Goal: Book appointment/travel/reservation

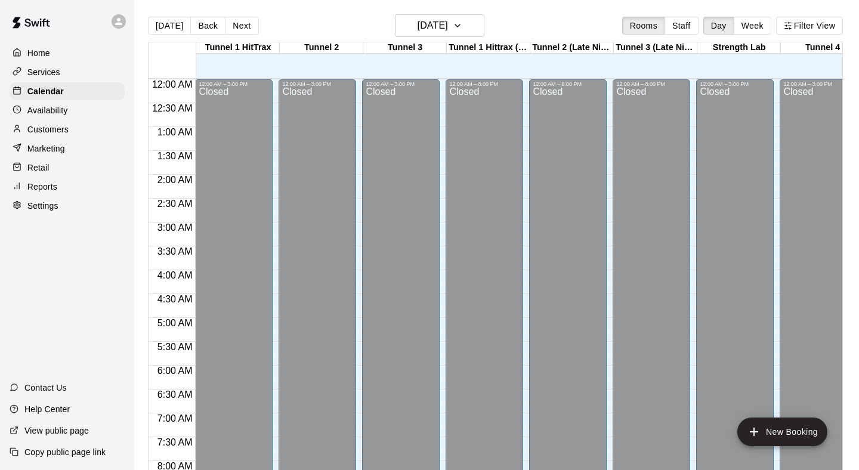
scroll to position [674, 1]
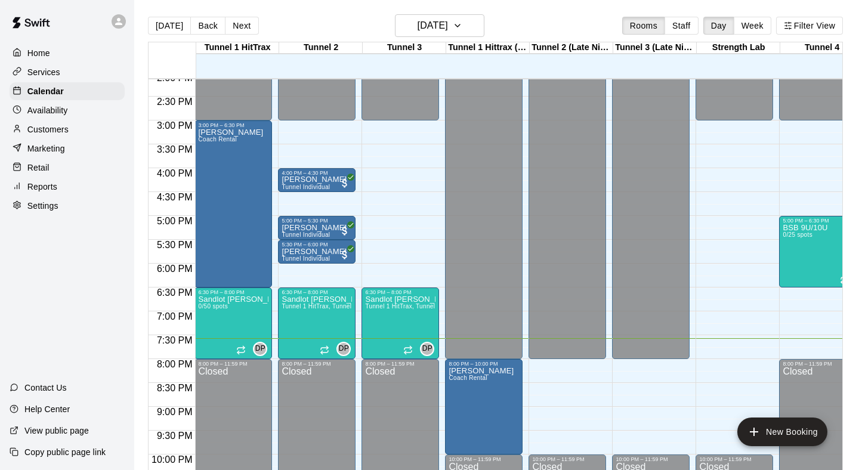
click at [62, 127] on p "Customers" at bounding box center [47, 129] width 41 height 12
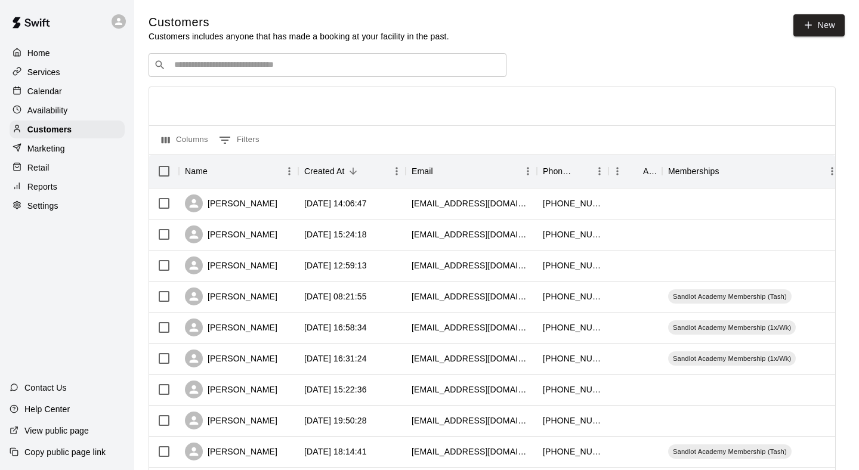
click at [366, 59] on input "Search customers by name or email" at bounding box center [336, 65] width 330 height 12
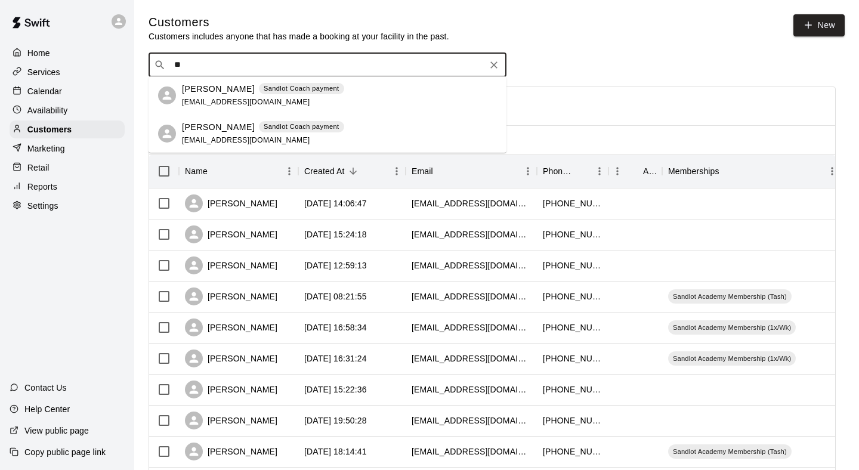
type input "*"
click at [233, 89] on p "[PERSON_NAME]" at bounding box center [218, 89] width 73 height 13
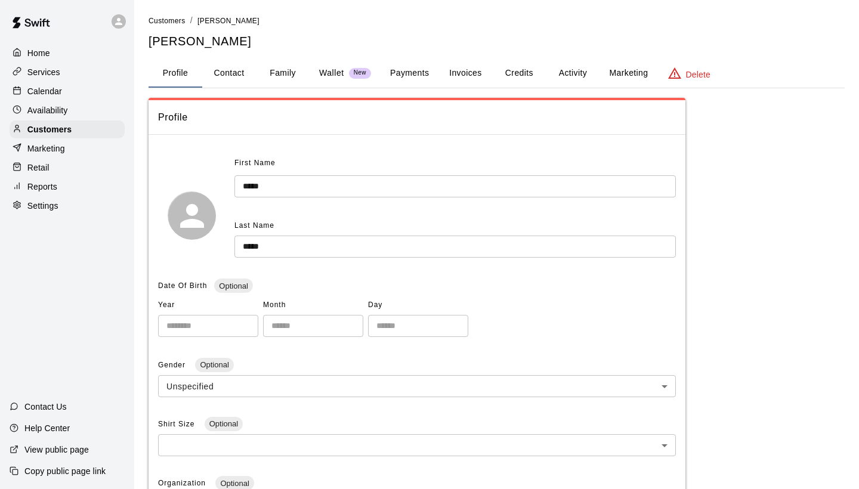
click at [422, 57] on div "**********" at bounding box center [496, 392] width 696 height 756
click at [411, 70] on button "Payments" at bounding box center [409, 73] width 58 height 29
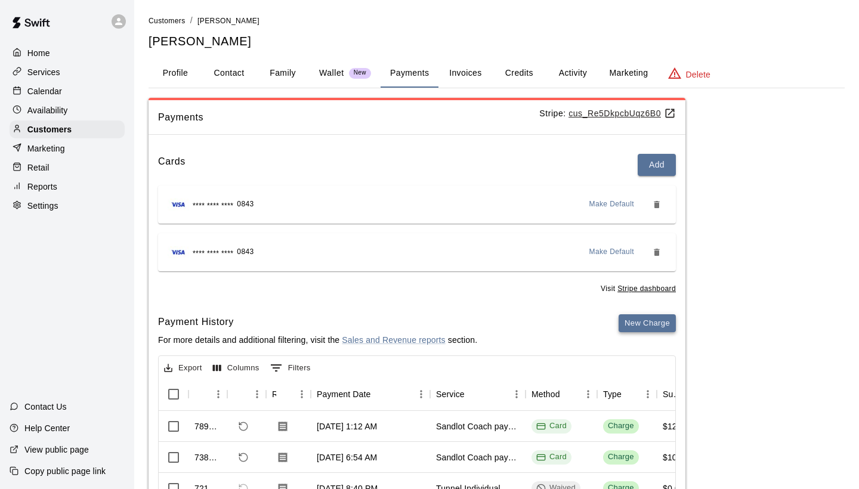
click at [640, 314] on button "New Charge" at bounding box center [646, 323] width 57 height 18
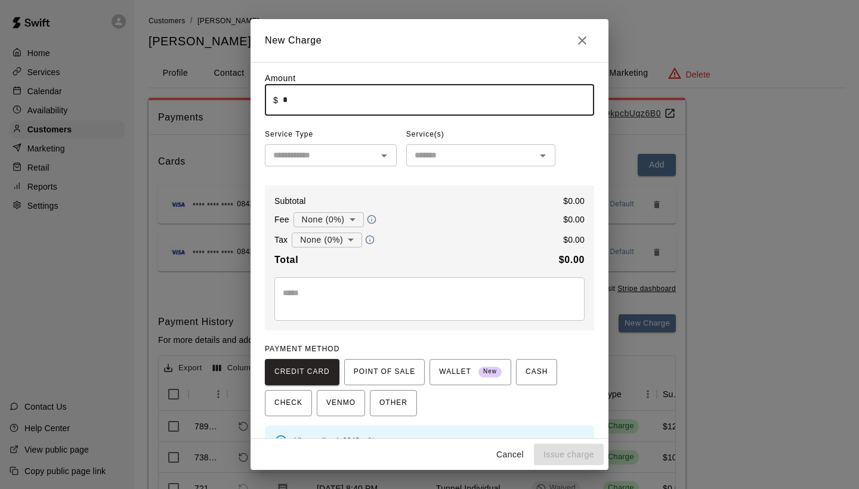
click at [346, 103] on input "*" at bounding box center [438, 100] width 311 height 32
type input "*"
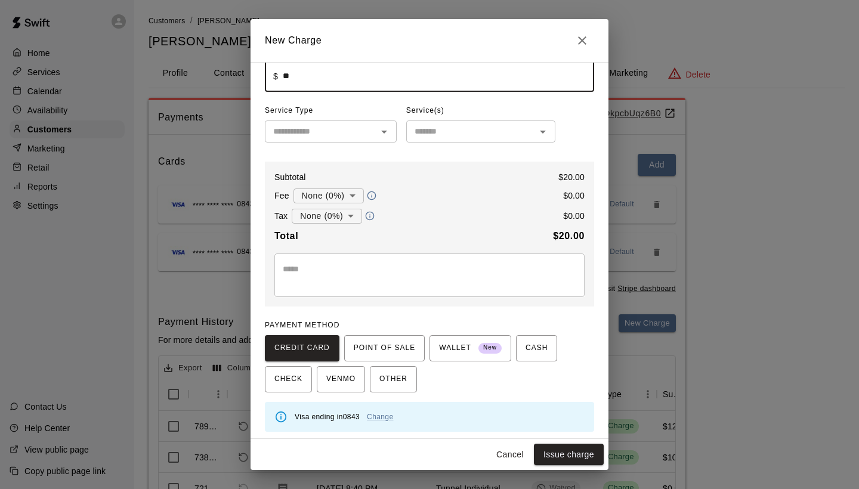
scroll to position [23, 0]
type input "*****"
click at [387, 275] on textarea at bounding box center [429, 276] width 293 height 24
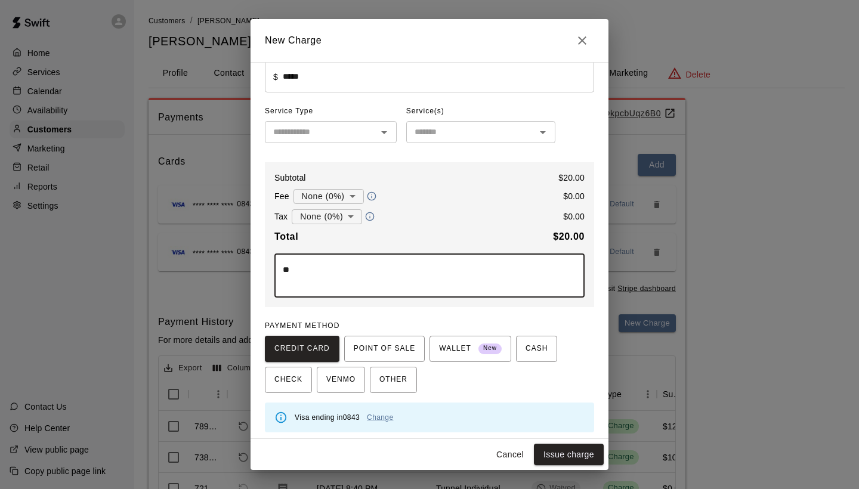
type textarea "*"
type textarea "******"
click at [578, 456] on button "Issue charge" at bounding box center [569, 455] width 70 height 22
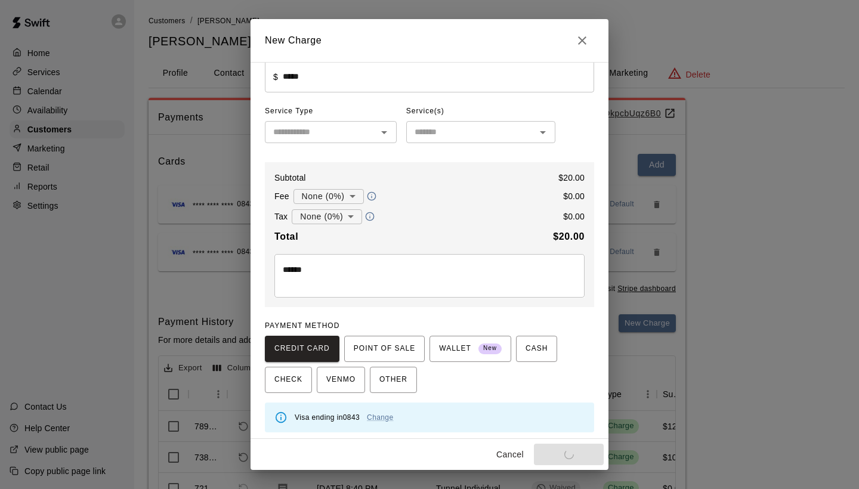
type input "*"
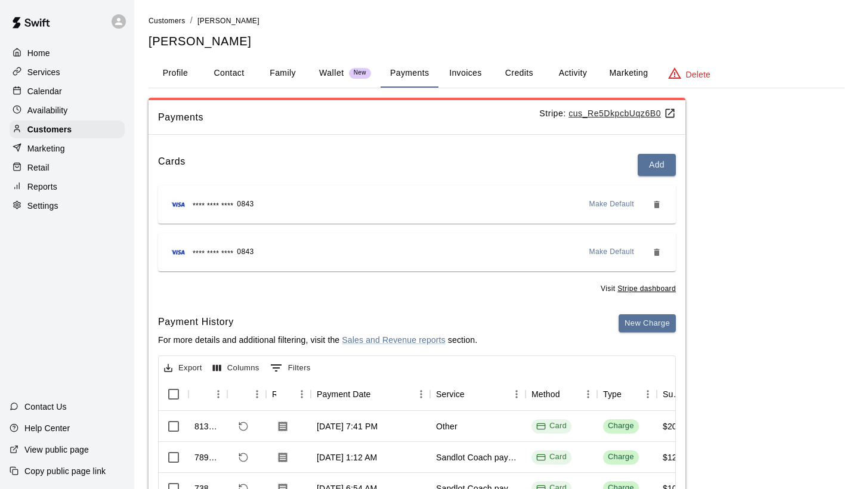
click at [82, 96] on div "Calendar" at bounding box center [67, 91] width 115 height 18
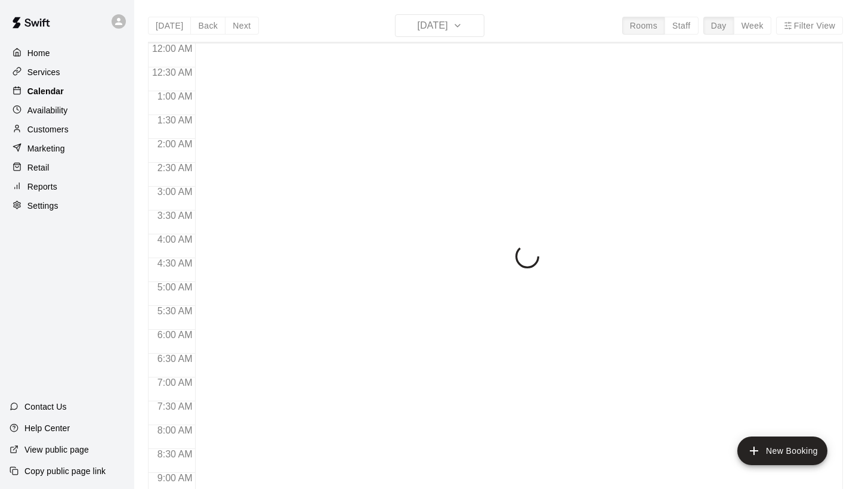
scroll to position [686, 0]
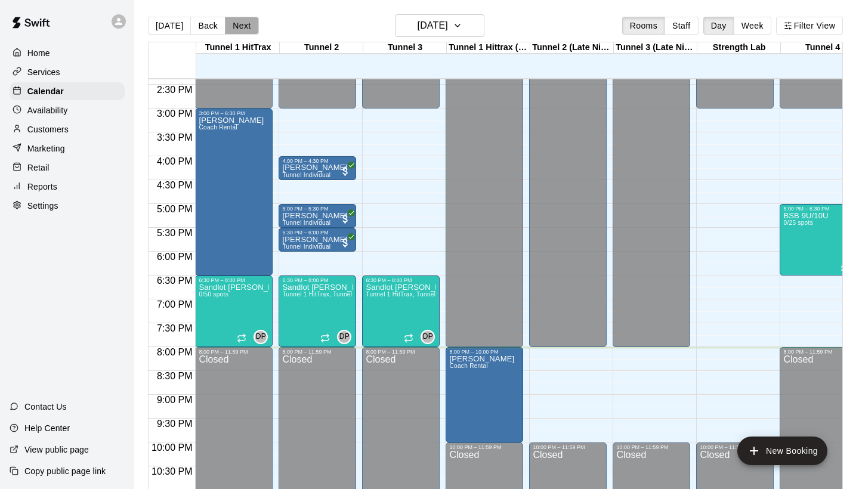
click at [230, 26] on button "Next" at bounding box center [241, 26] width 33 height 18
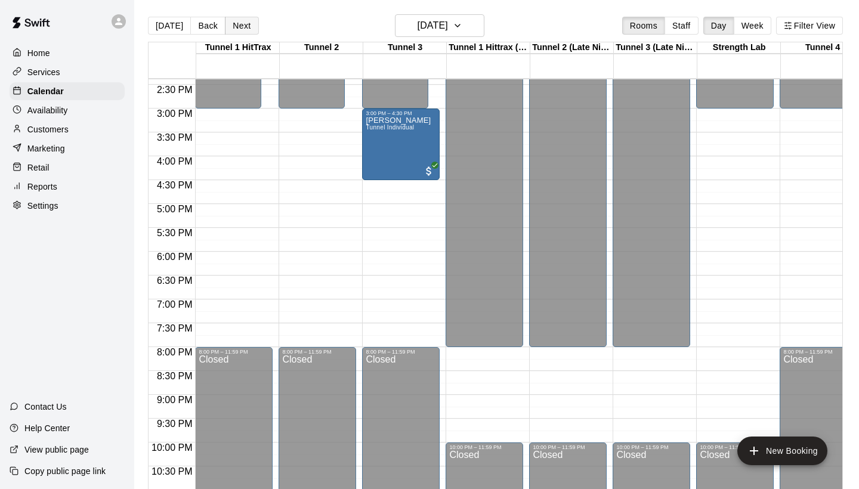
click at [230, 26] on button "Next" at bounding box center [241, 26] width 33 height 18
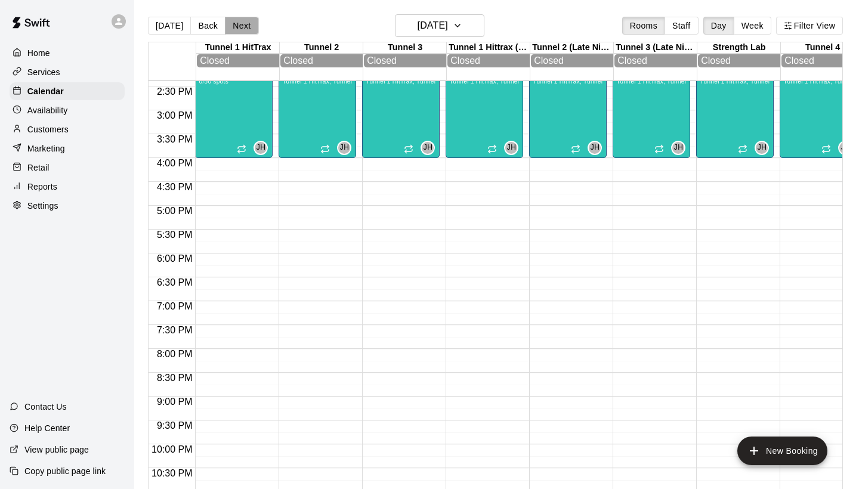
click at [230, 26] on button "Next" at bounding box center [241, 26] width 33 height 18
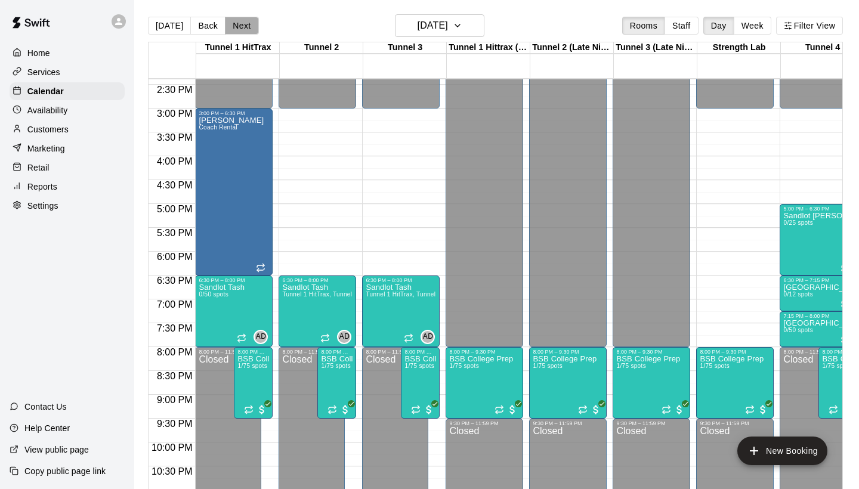
click at [230, 26] on button "Next" at bounding box center [241, 26] width 33 height 18
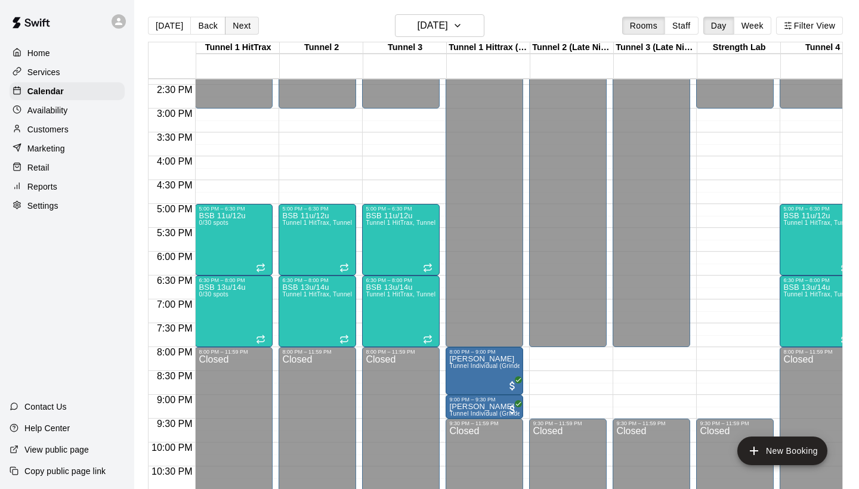
click at [230, 26] on button "Next" at bounding box center [241, 26] width 33 height 18
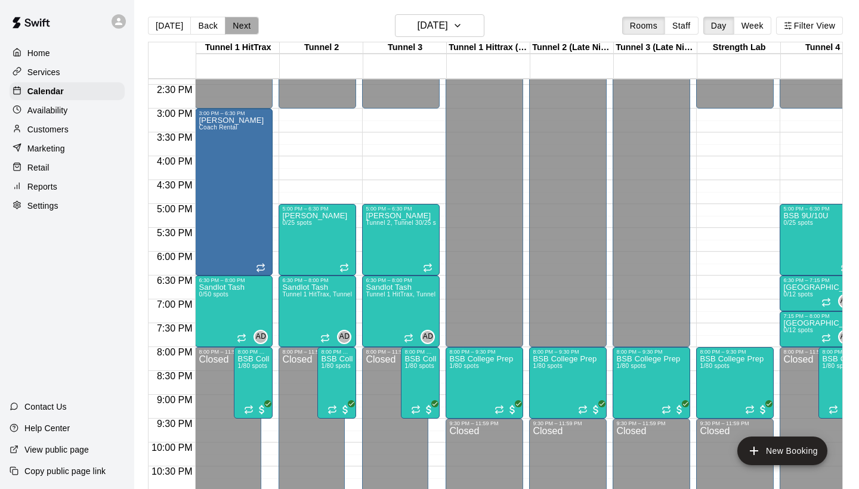
click at [230, 26] on button "Next" at bounding box center [241, 26] width 33 height 18
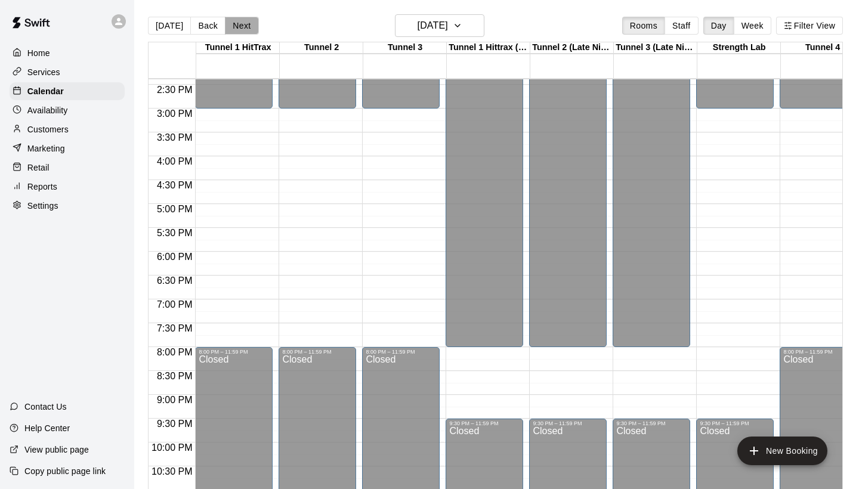
click at [230, 26] on button "Next" at bounding box center [241, 26] width 33 height 18
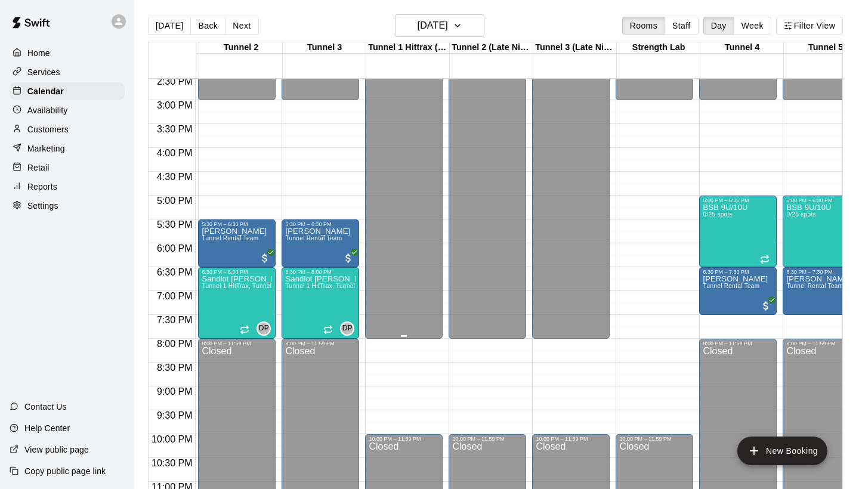
scroll to position [0, 81]
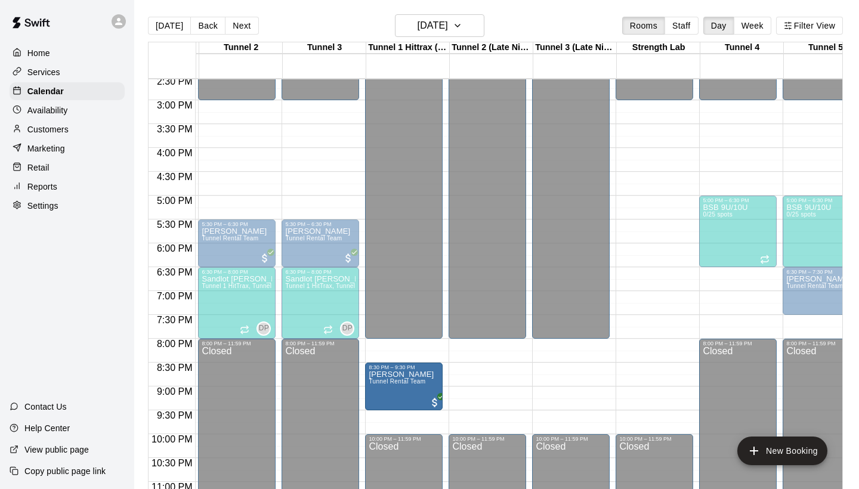
drag, startPoint x: 744, startPoint y: 289, endPoint x: 412, endPoint y: 392, distance: 347.2
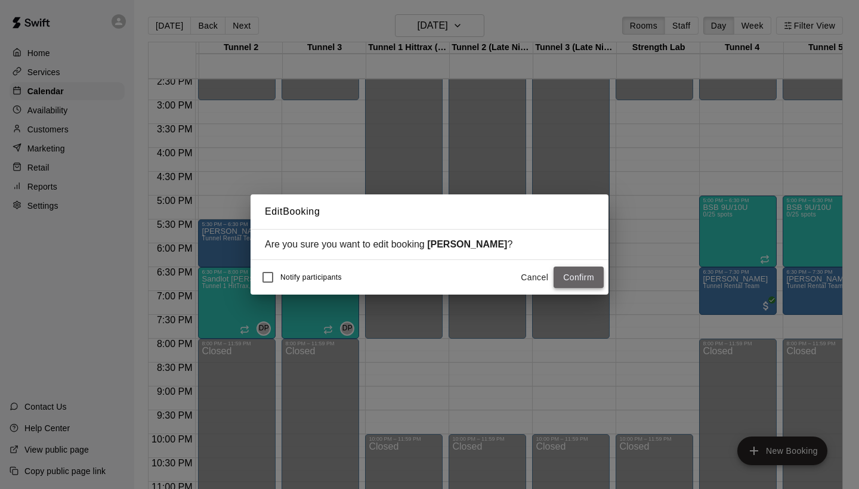
click at [578, 280] on button "Confirm" at bounding box center [578, 278] width 50 height 22
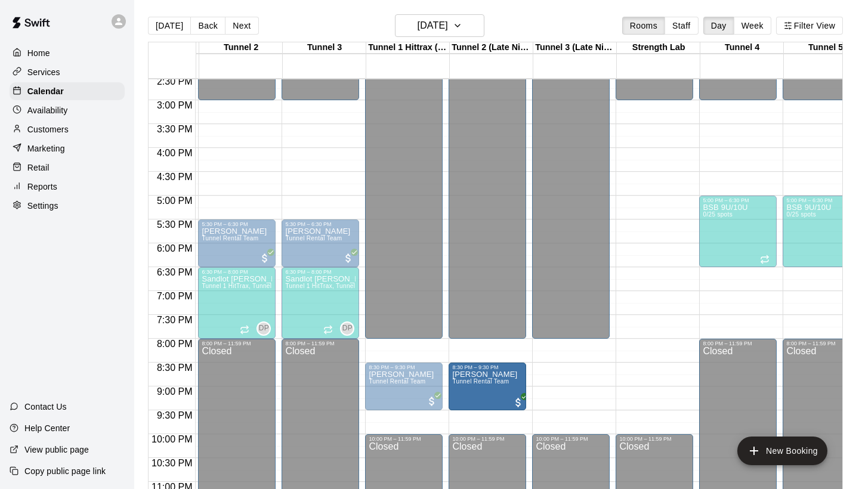
drag, startPoint x: 808, startPoint y: 286, endPoint x: 508, endPoint y: 385, distance: 316.0
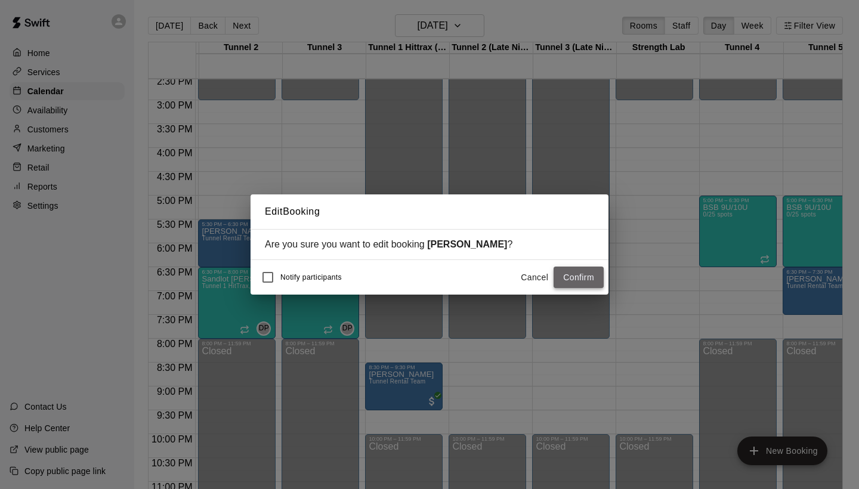
click at [585, 280] on button "Confirm" at bounding box center [578, 278] width 50 height 22
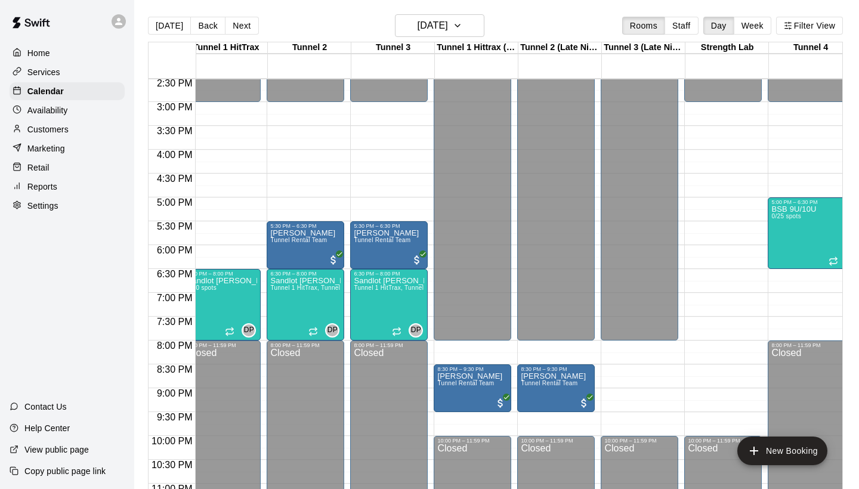
scroll to position [693, 0]
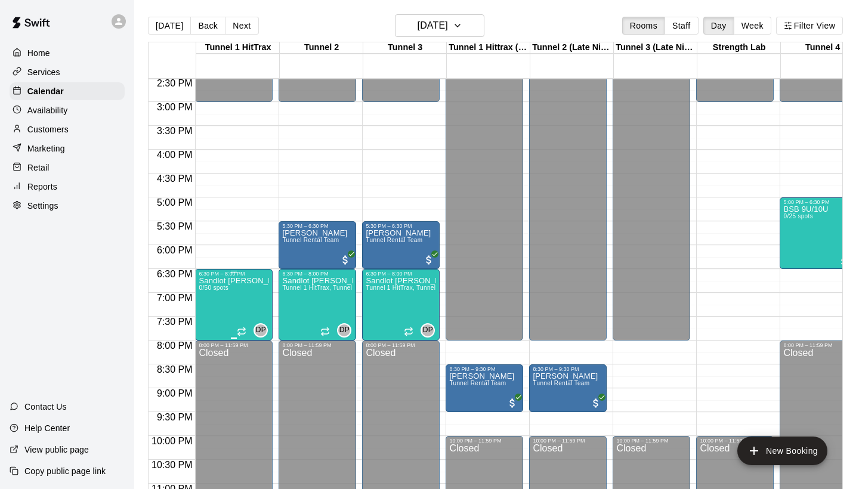
click at [210, 290] on icon "edit" at bounding box center [211, 289] width 11 height 11
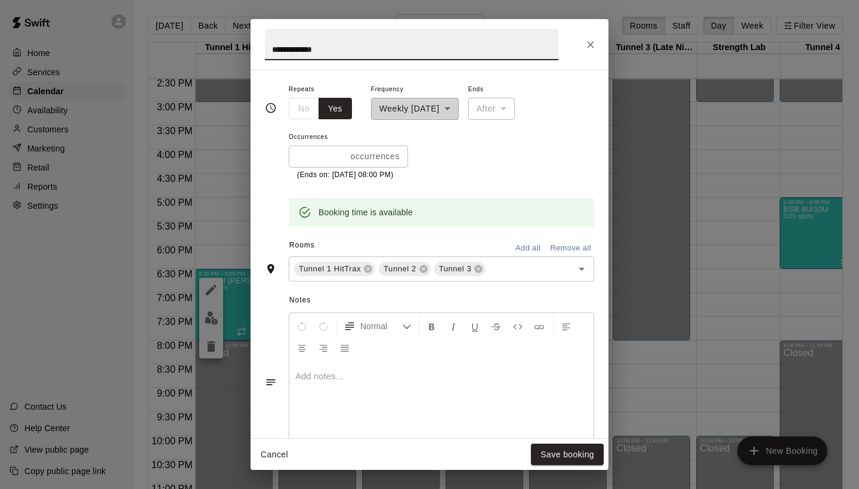
scroll to position [238, 0]
click at [583, 267] on icon "Open" at bounding box center [581, 268] width 14 height 14
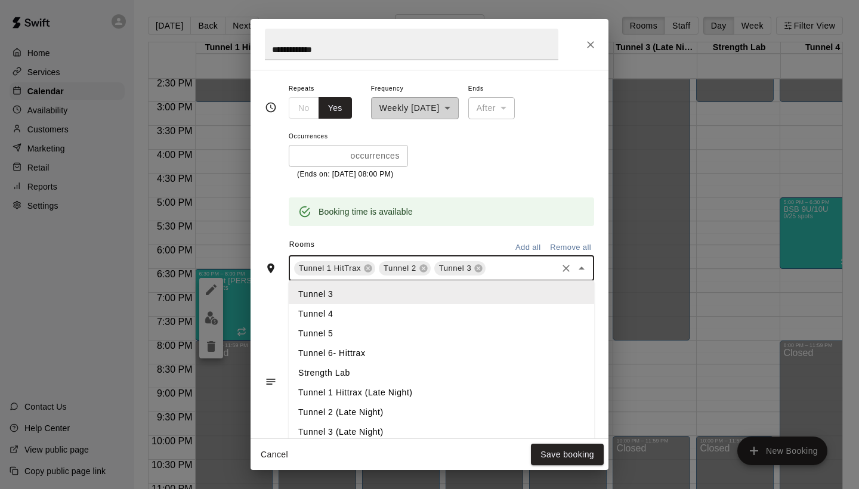
scroll to position [41, 0]
click at [340, 309] on li "Tunnel 4" at bounding box center [441, 313] width 305 height 20
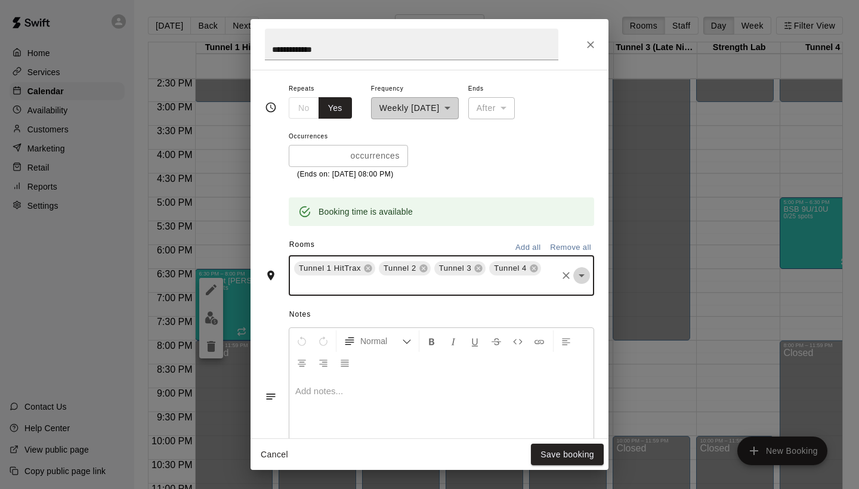
click at [580, 273] on icon "Open" at bounding box center [581, 275] width 14 height 14
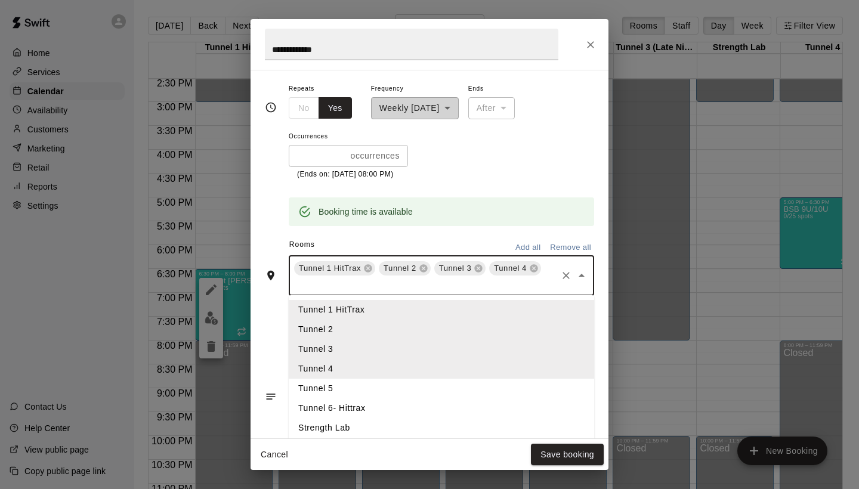
click at [324, 389] on li "Tunnel 5" at bounding box center [441, 389] width 305 height 20
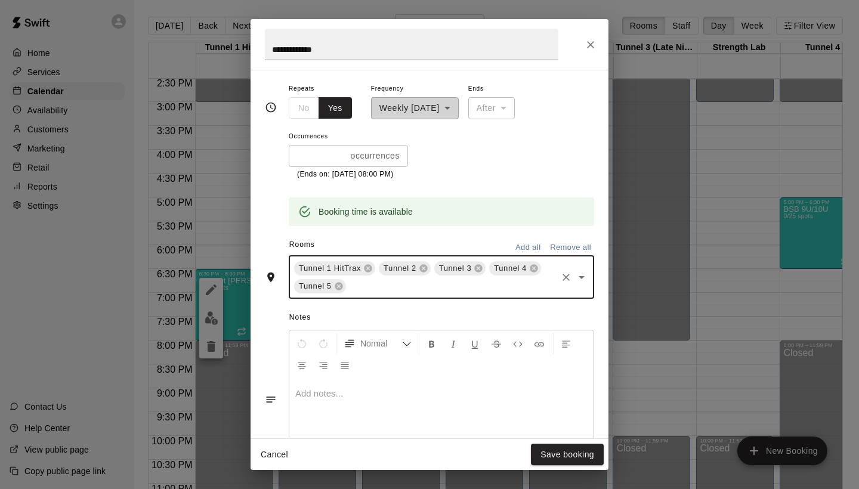
click at [585, 274] on icon "Open" at bounding box center [581, 277] width 14 height 14
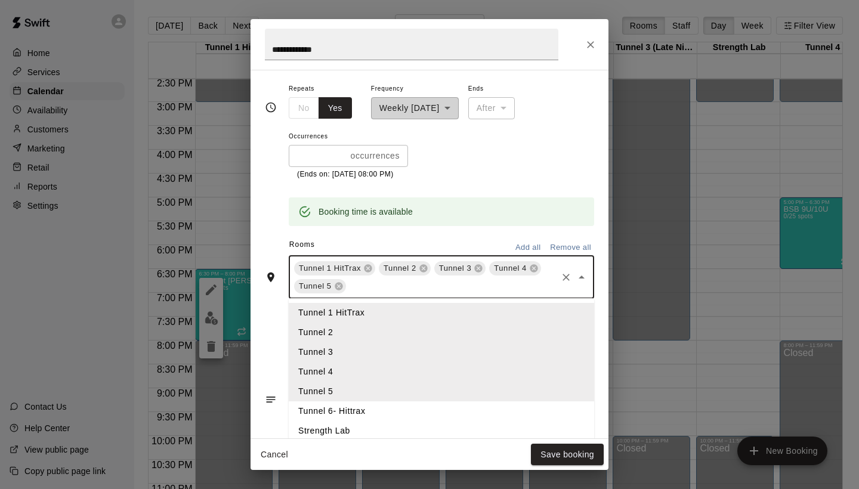
click at [345, 408] on li "Tunnel 6- Hittrax" at bounding box center [441, 411] width 305 height 20
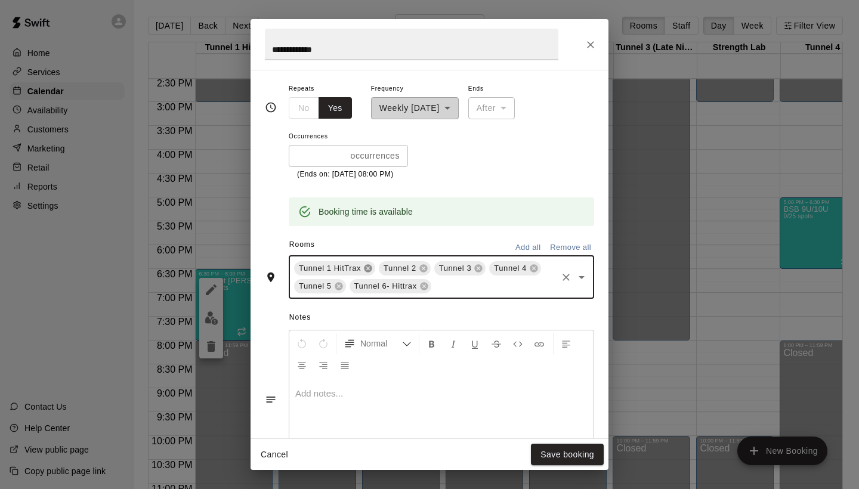
click at [370, 265] on icon at bounding box center [368, 268] width 8 height 8
click at [340, 265] on icon at bounding box center [339, 269] width 10 height 10
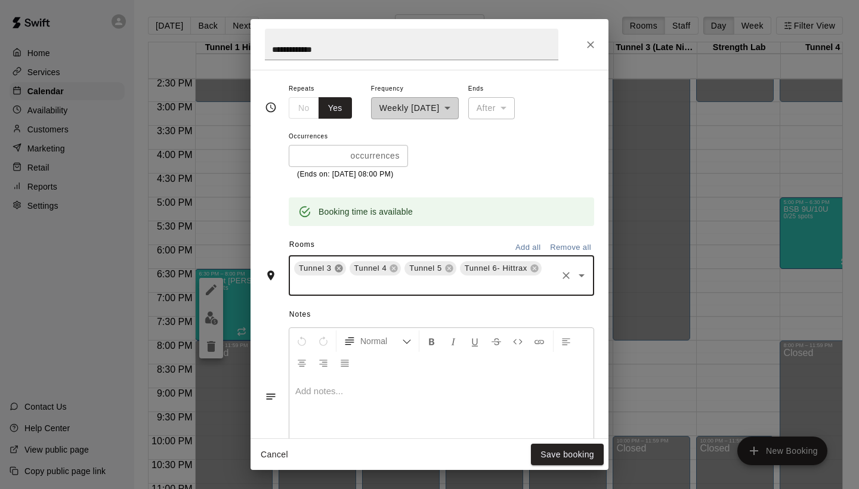
click at [340, 265] on icon at bounding box center [339, 269] width 10 height 10
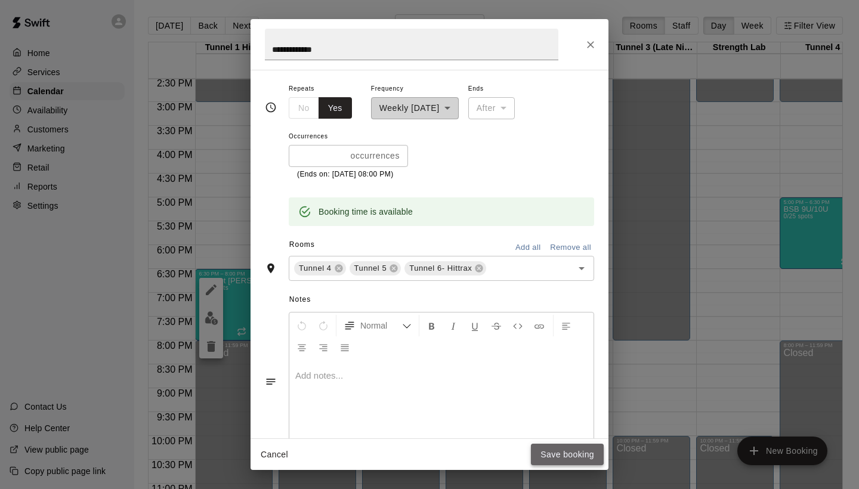
click at [581, 454] on button "Save booking" at bounding box center [567, 455] width 73 height 22
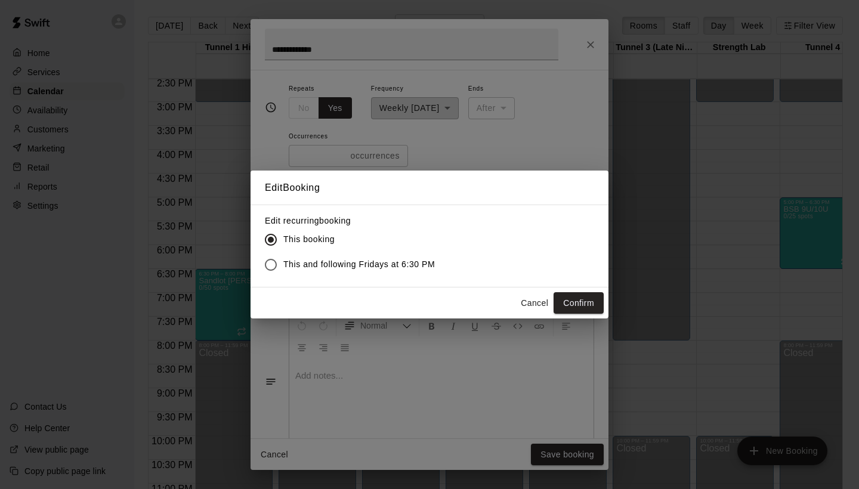
click at [329, 267] on span "This and following Fridays at 6:30 PM" at bounding box center [358, 264] width 151 height 13
click at [589, 306] on button "Confirm" at bounding box center [578, 303] width 50 height 22
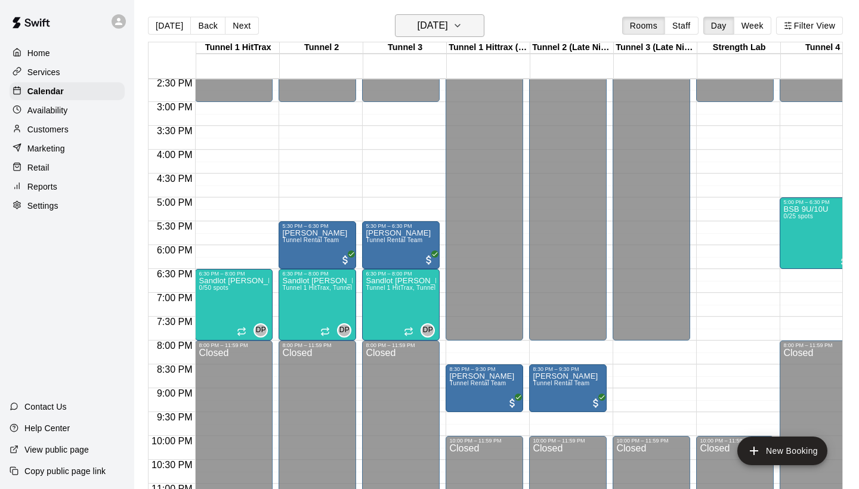
click at [462, 23] on icon "button" at bounding box center [458, 25] width 10 height 14
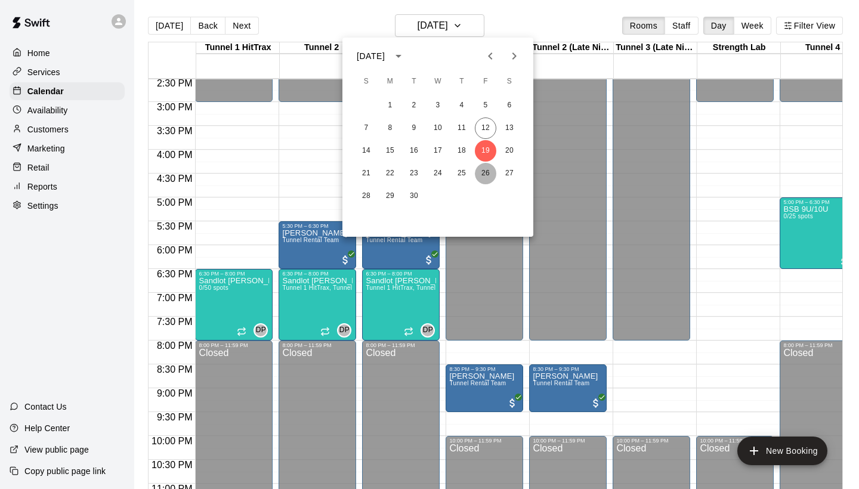
click at [487, 172] on button "26" at bounding box center [485, 173] width 21 height 21
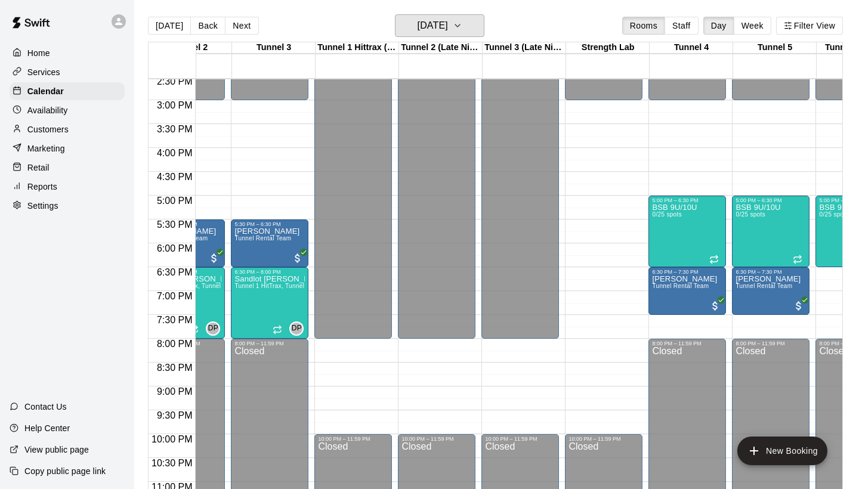
scroll to position [0, 132]
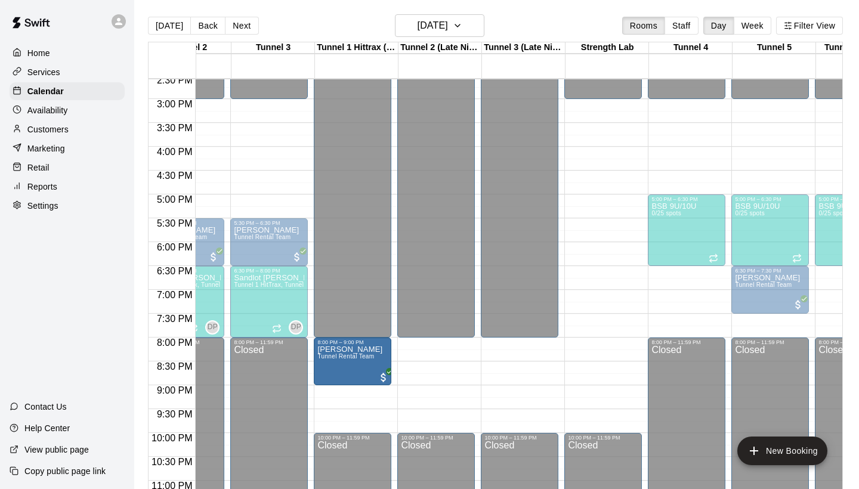
drag, startPoint x: 689, startPoint y: 288, endPoint x: 369, endPoint y: 363, distance: 328.2
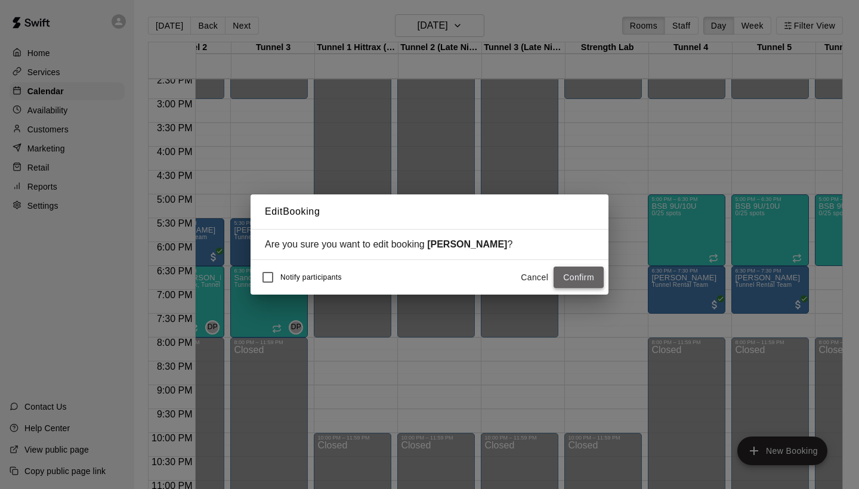
click at [592, 280] on button "Confirm" at bounding box center [578, 278] width 50 height 22
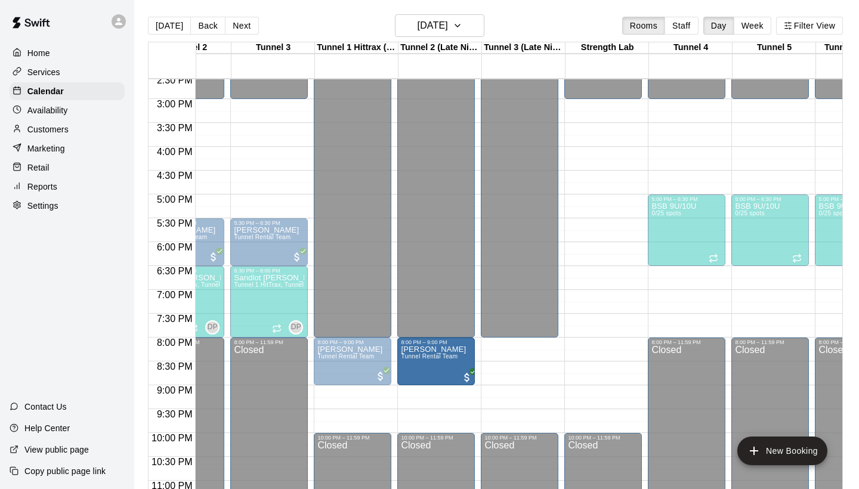
drag, startPoint x: 762, startPoint y: 297, endPoint x: 414, endPoint y: 373, distance: 356.4
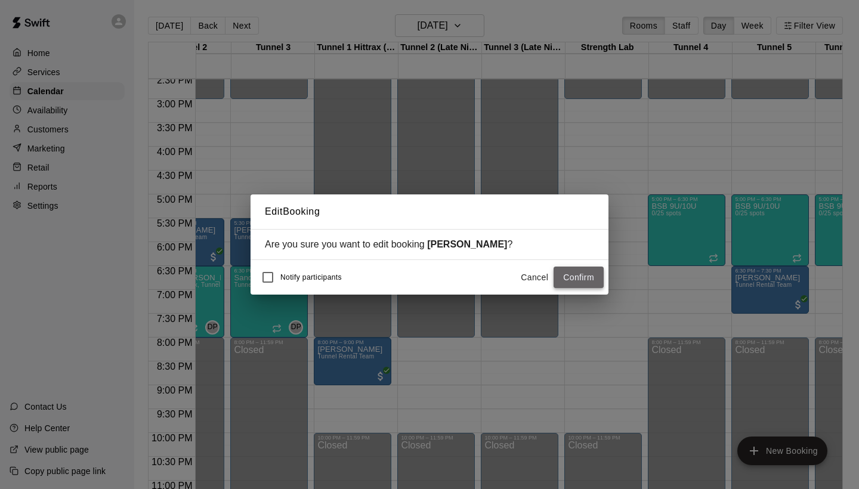
click at [585, 275] on button "Confirm" at bounding box center [578, 278] width 50 height 22
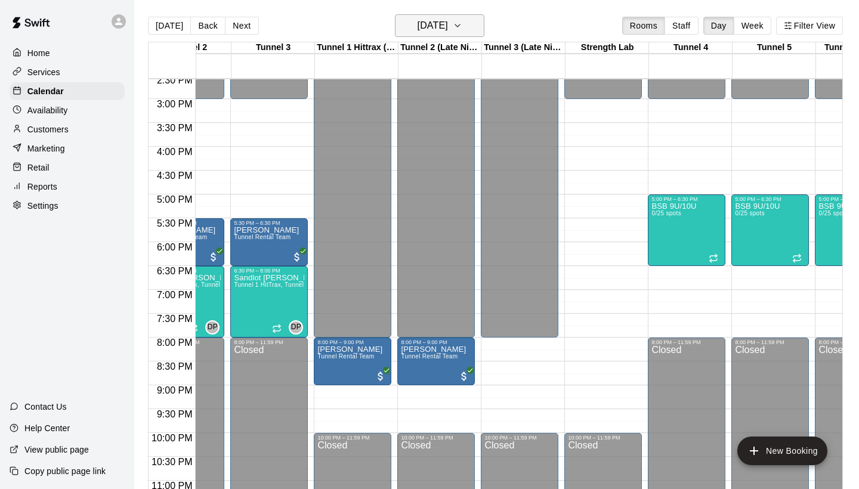
click at [462, 26] on icon "button" at bounding box center [458, 25] width 10 height 14
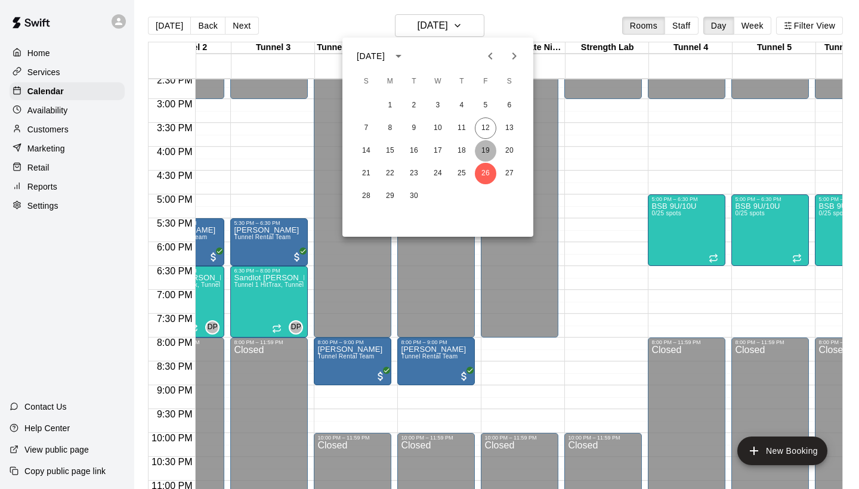
click at [483, 147] on button "19" at bounding box center [485, 150] width 21 height 21
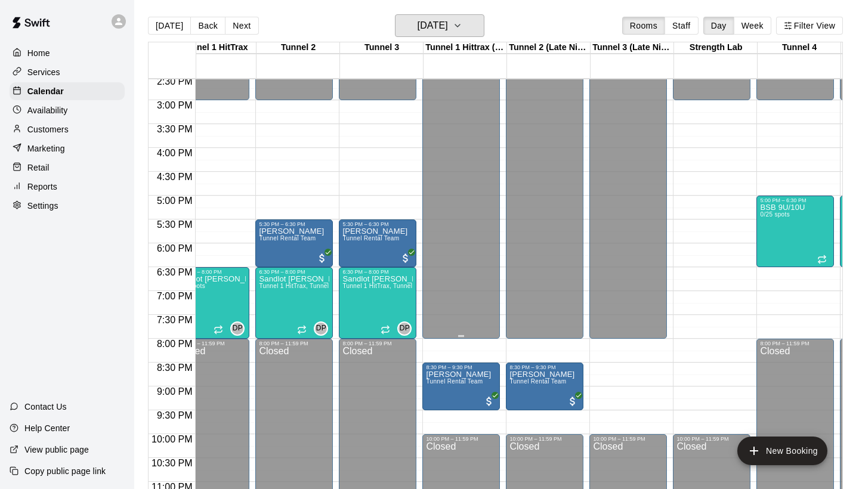
scroll to position [694, 22]
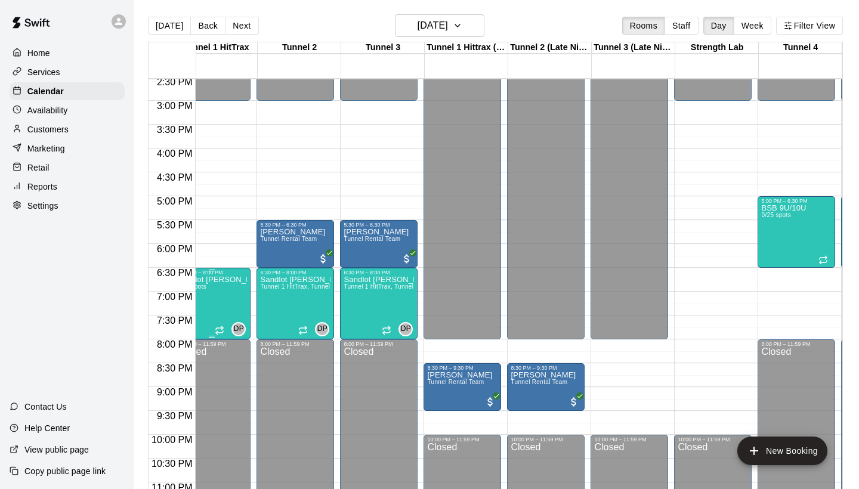
click at [189, 281] on button "edit" at bounding box center [189, 289] width 24 height 24
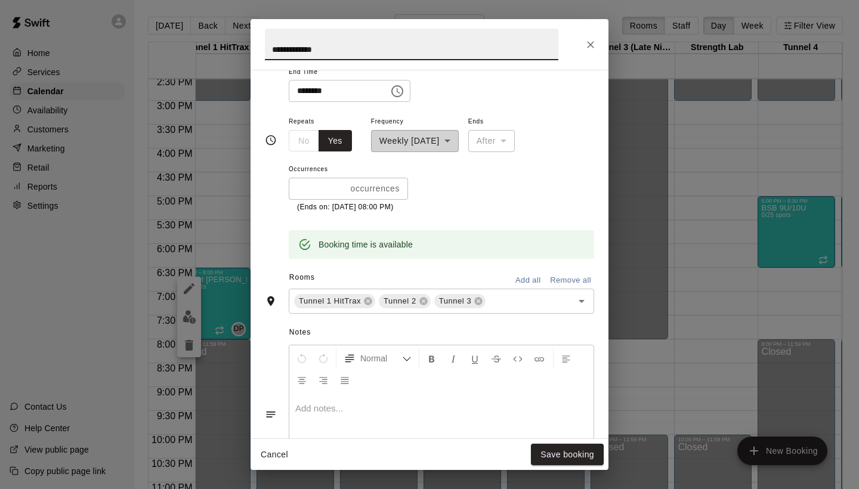
scroll to position [206, 0]
click at [586, 300] on icon "Open" at bounding box center [581, 300] width 14 height 14
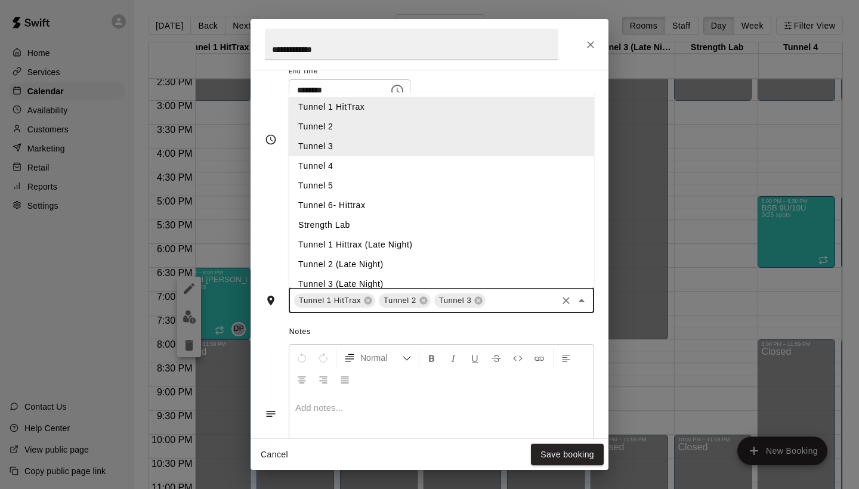
click at [351, 160] on li "Tunnel 4" at bounding box center [441, 166] width 305 height 20
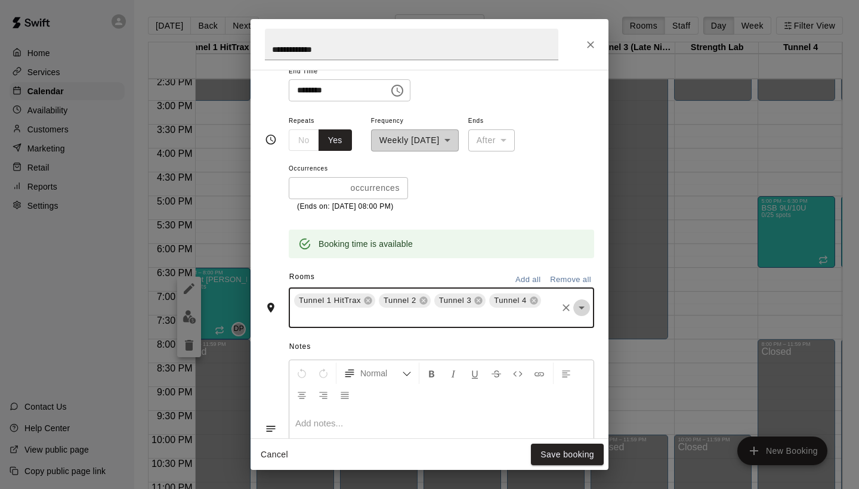
click at [584, 305] on icon "Open" at bounding box center [581, 308] width 14 height 14
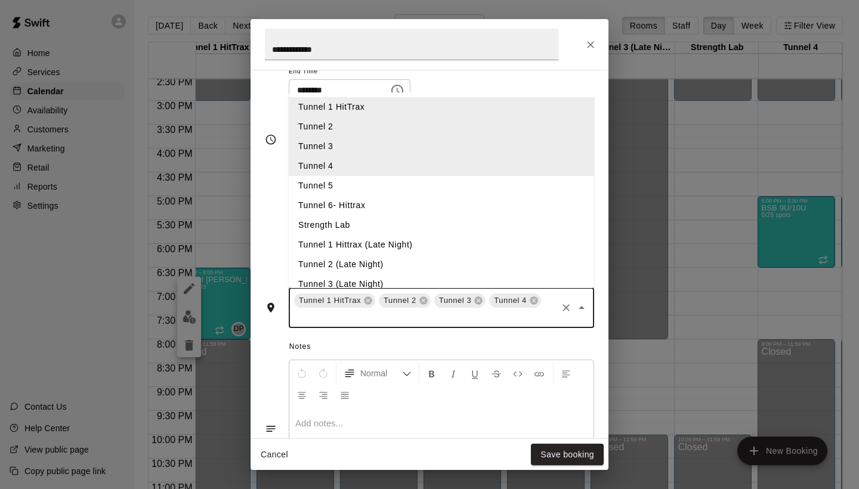
click at [361, 183] on li "Tunnel 5" at bounding box center [441, 186] width 305 height 20
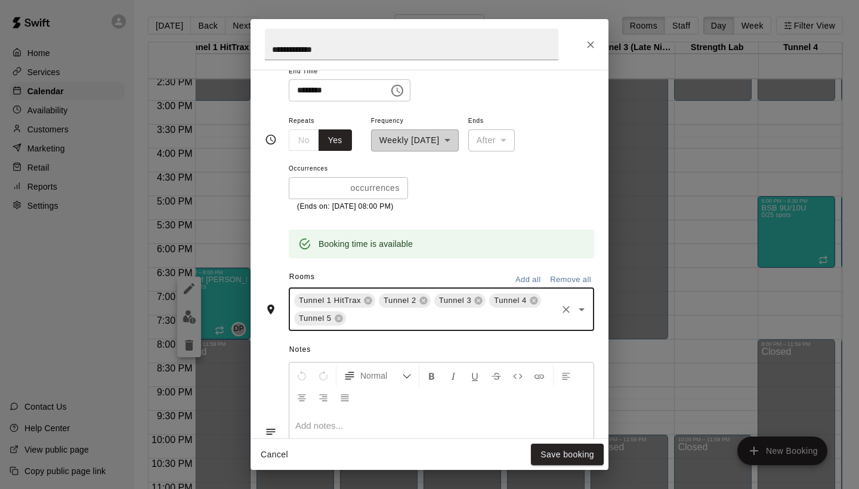
click at [581, 304] on icon "Open" at bounding box center [581, 309] width 14 height 14
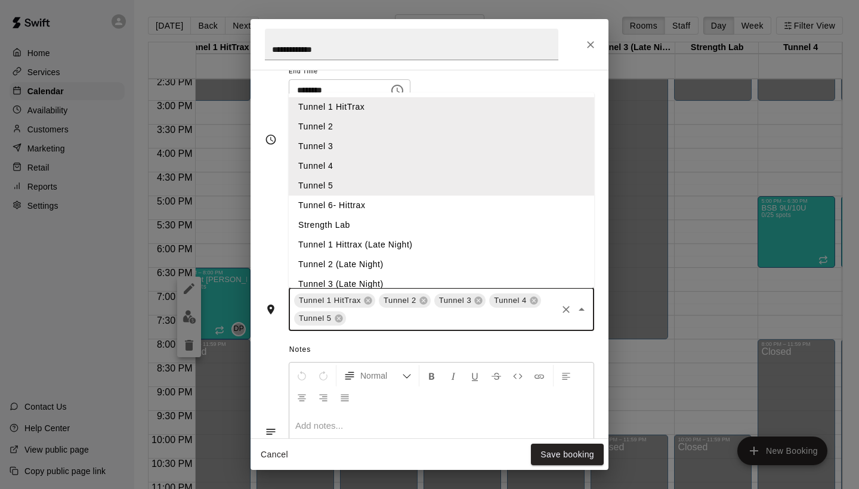
click at [370, 201] on li "Tunnel 6- Hittrax" at bounding box center [441, 206] width 305 height 20
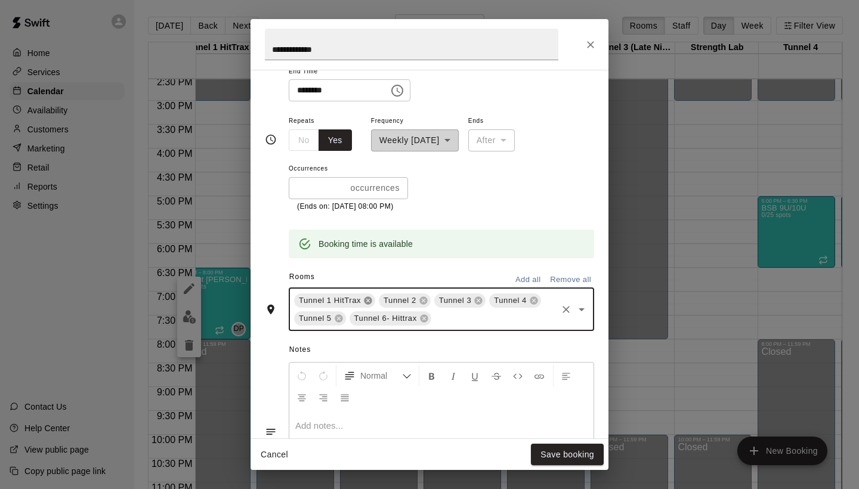
click at [370, 296] on icon at bounding box center [368, 300] width 8 height 8
click at [340, 298] on icon at bounding box center [339, 301] width 10 height 10
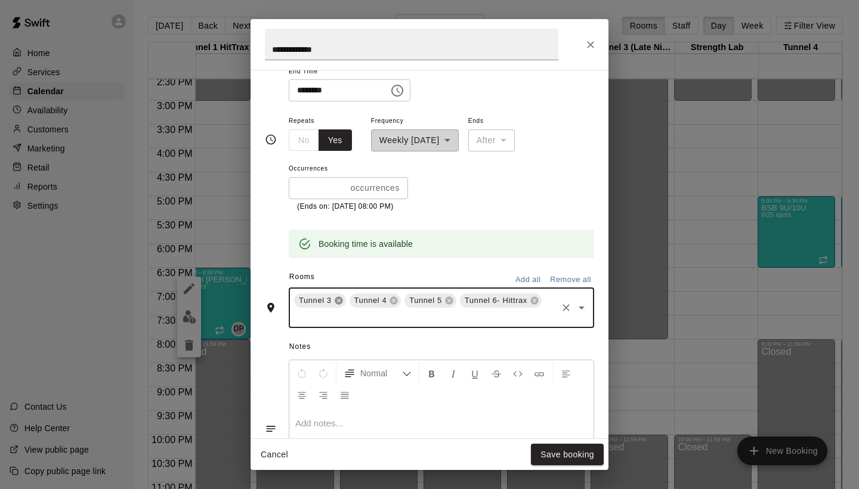
click at [339, 296] on icon at bounding box center [339, 300] width 8 height 8
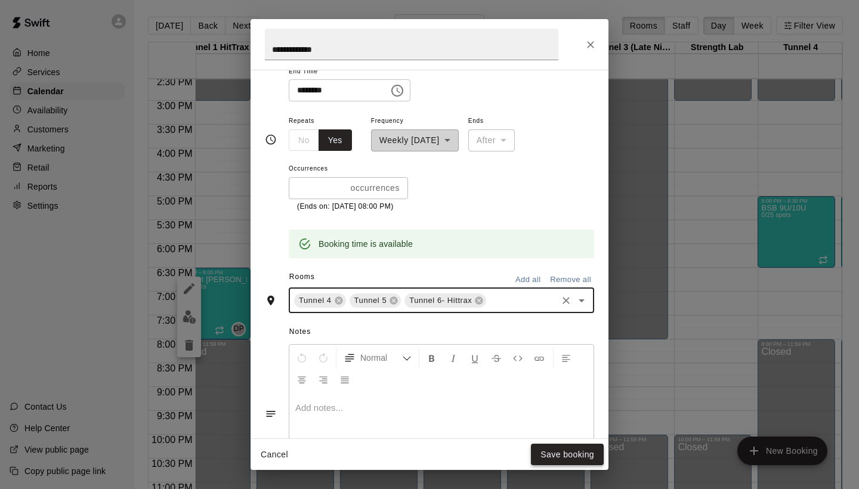
click at [547, 456] on button "Save booking" at bounding box center [567, 455] width 73 height 22
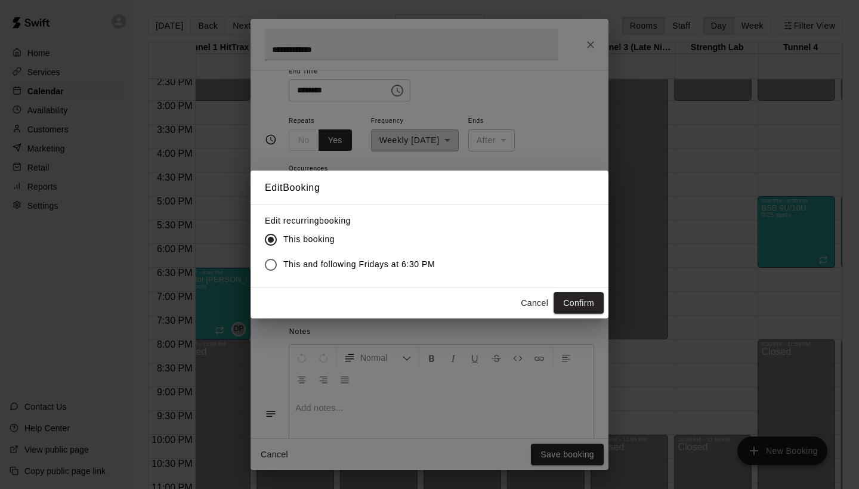
click at [360, 261] on span "This and following Fridays at 6:30 PM" at bounding box center [358, 264] width 151 height 13
click at [580, 298] on button "Confirm" at bounding box center [578, 303] width 50 height 22
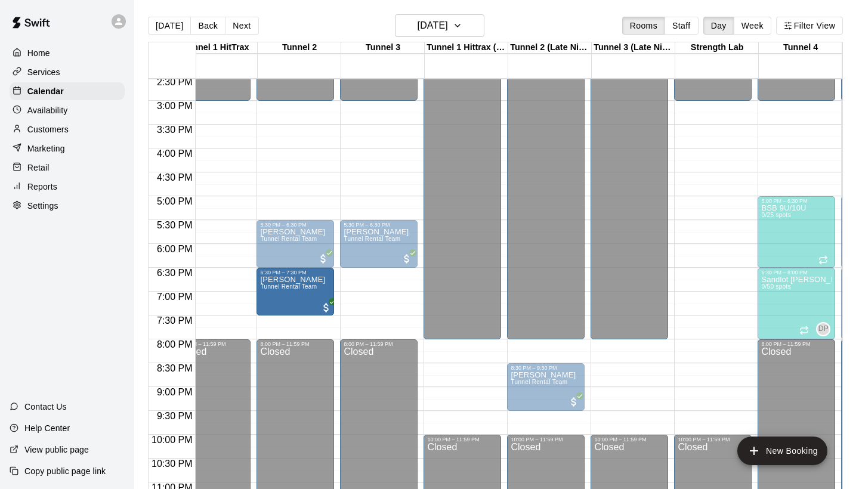
drag, startPoint x: 472, startPoint y: 378, endPoint x: 309, endPoint y: 289, distance: 185.5
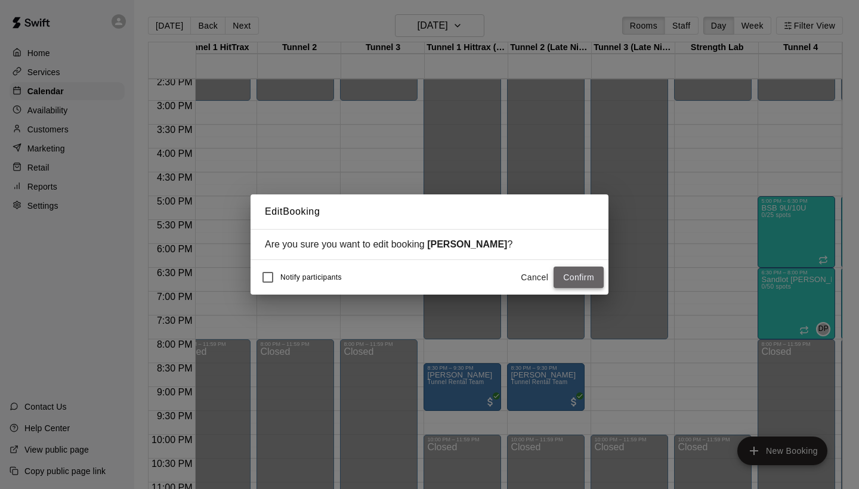
click at [586, 274] on button "Confirm" at bounding box center [578, 278] width 50 height 22
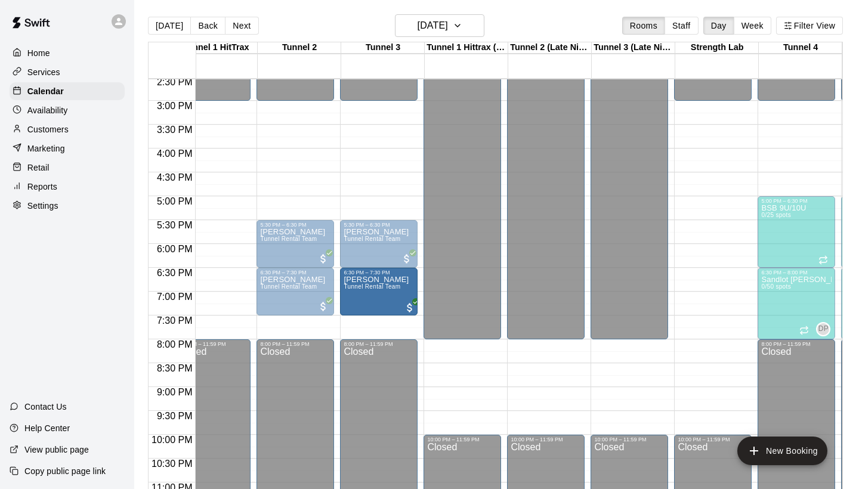
drag, startPoint x: 556, startPoint y: 382, endPoint x: 408, endPoint y: 292, distance: 172.6
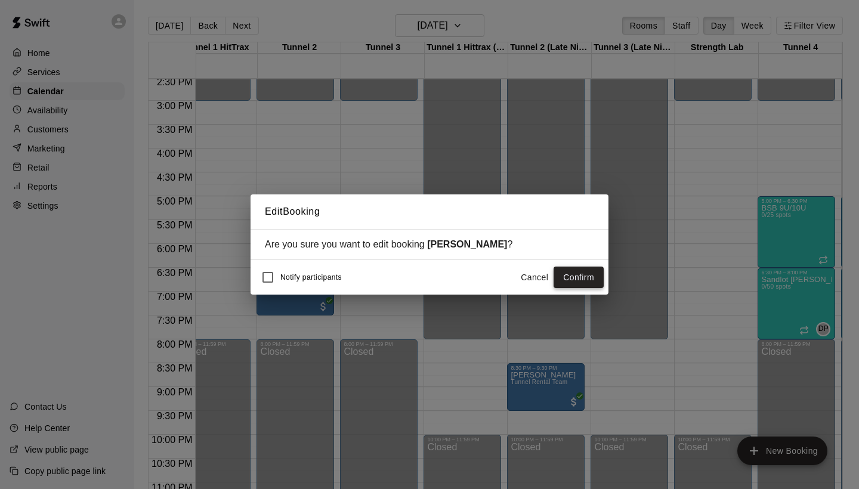
click at [591, 275] on button "Confirm" at bounding box center [578, 278] width 50 height 22
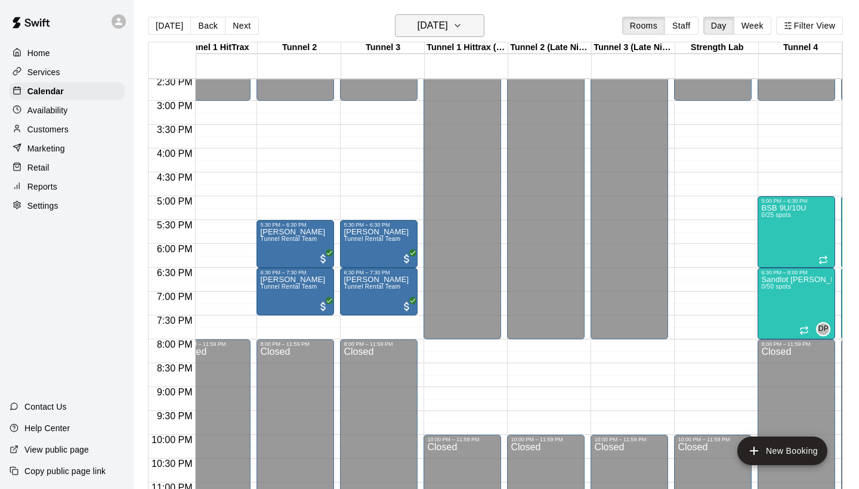
click at [475, 27] on button "[DATE]" at bounding box center [439, 25] width 89 height 23
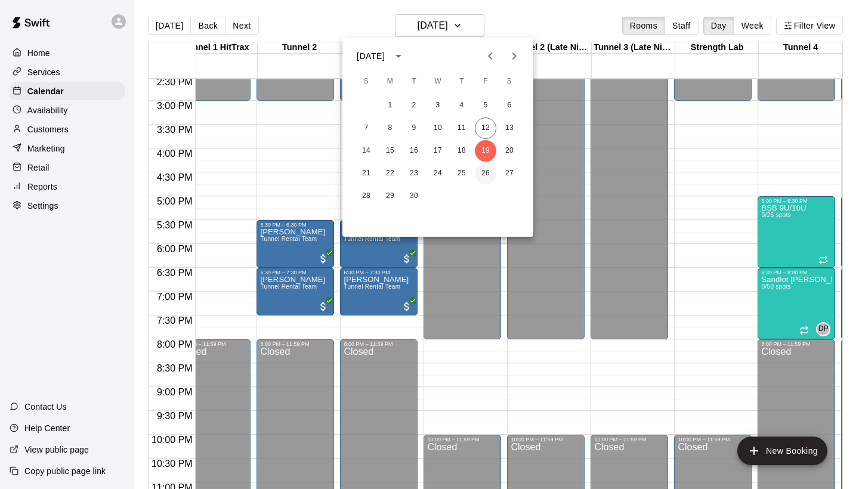
click at [482, 173] on button "26" at bounding box center [485, 173] width 21 height 21
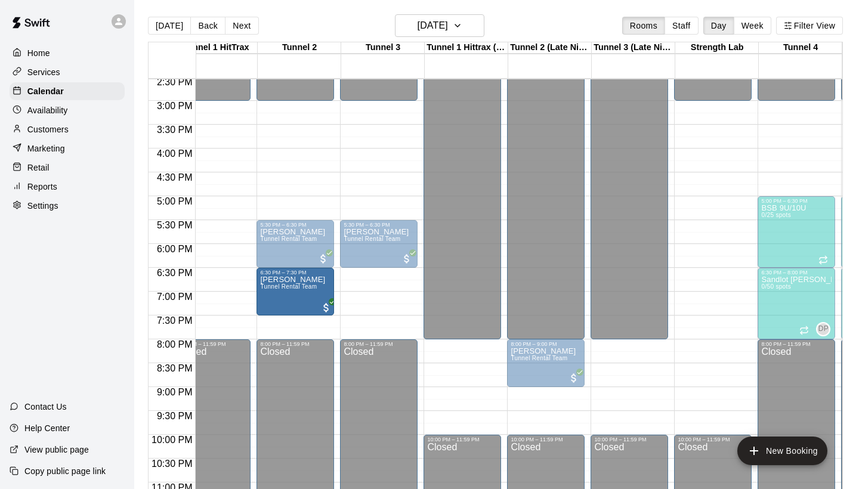
drag, startPoint x: 456, startPoint y: 357, endPoint x: 298, endPoint y: 287, distance: 172.5
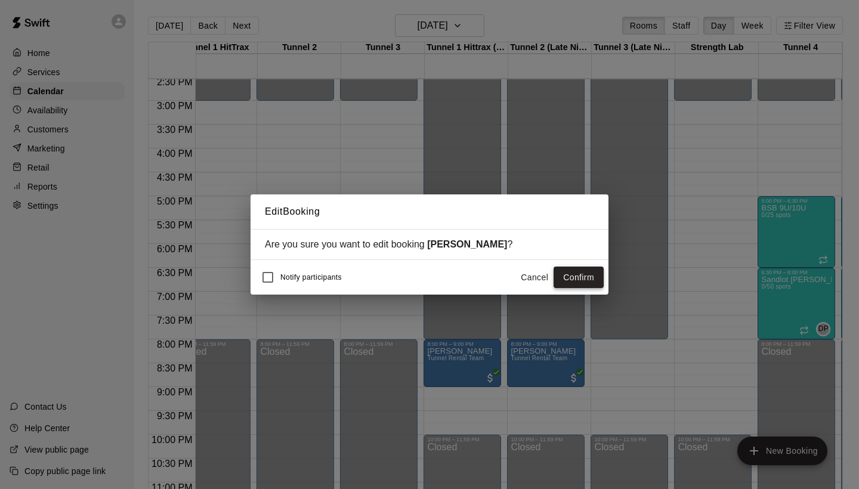
click at [581, 283] on button "Confirm" at bounding box center [578, 278] width 50 height 22
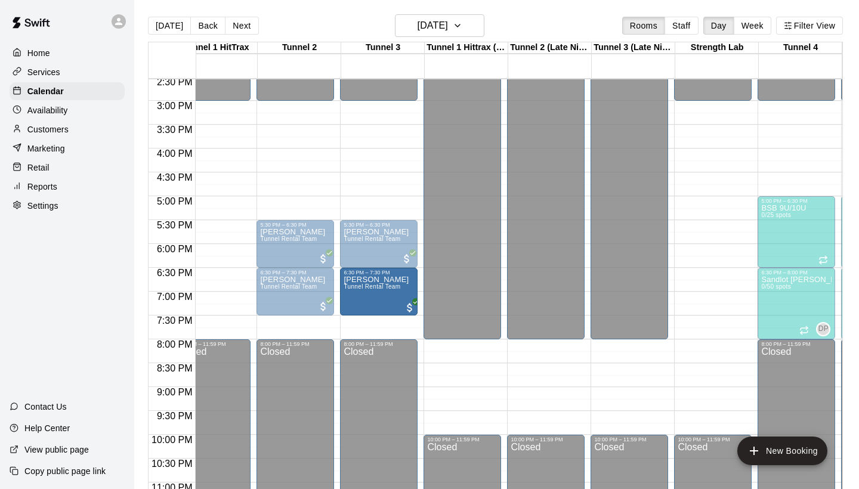
drag, startPoint x: 543, startPoint y: 361, endPoint x: 398, endPoint y: 291, distance: 161.6
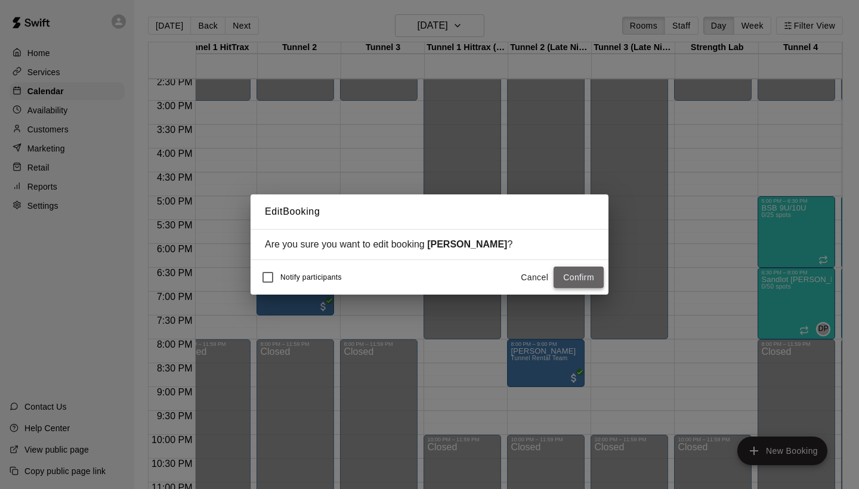
click at [581, 280] on button "Confirm" at bounding box center [578, 278] width 50 height 22
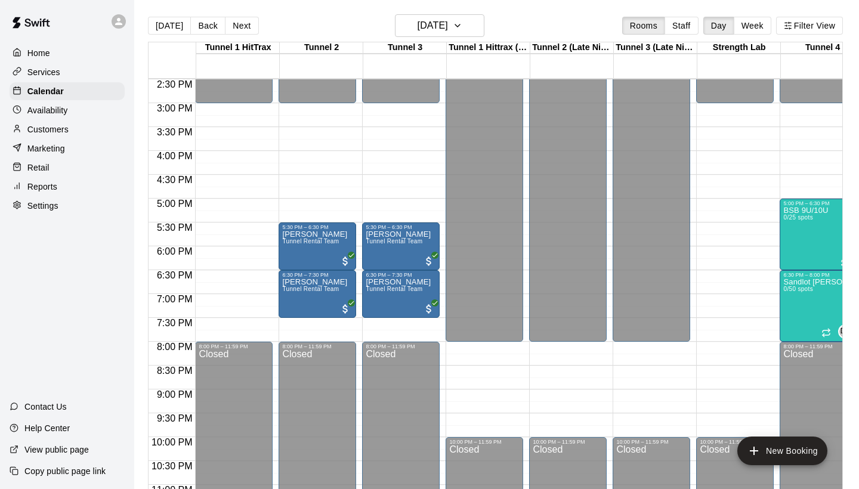
scroll to position [692, 0]
click at [209, 23] on button "Back" at bounding box center [207, 26] width 35 height 18
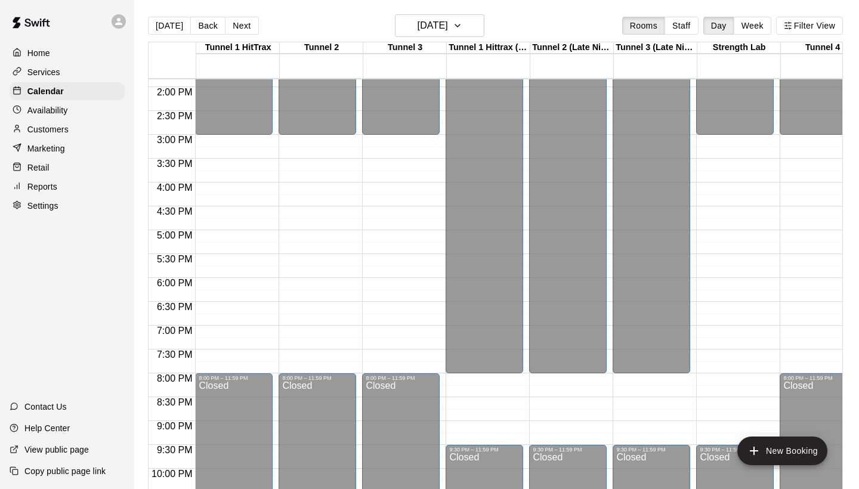
scroll to position [657, 0]
